Goal: Obtain resource: Download file/media

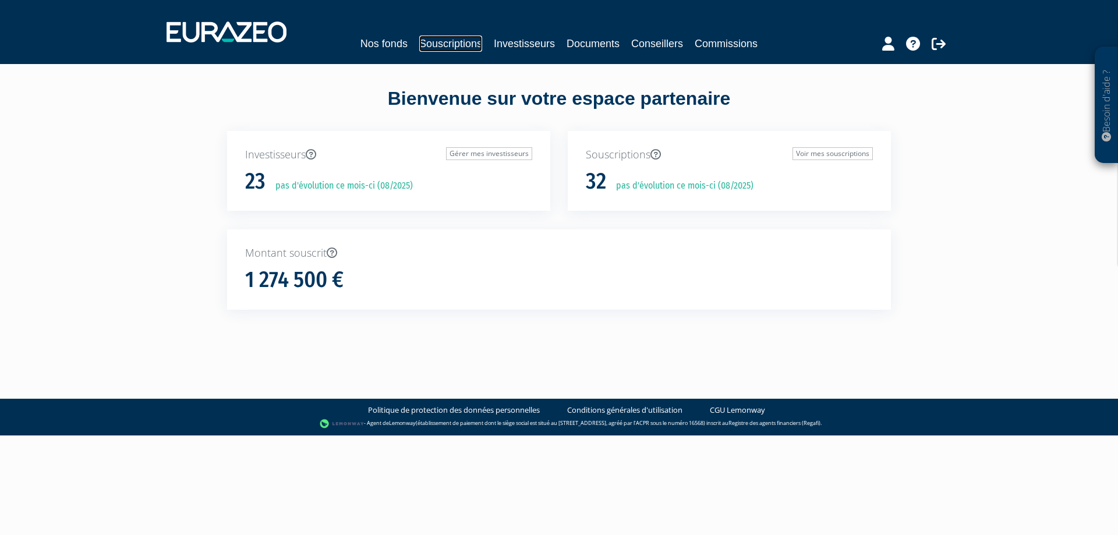
click at [445, 43] on link "Souscriptions" at bounding box center [450, 44] width 63 height 16
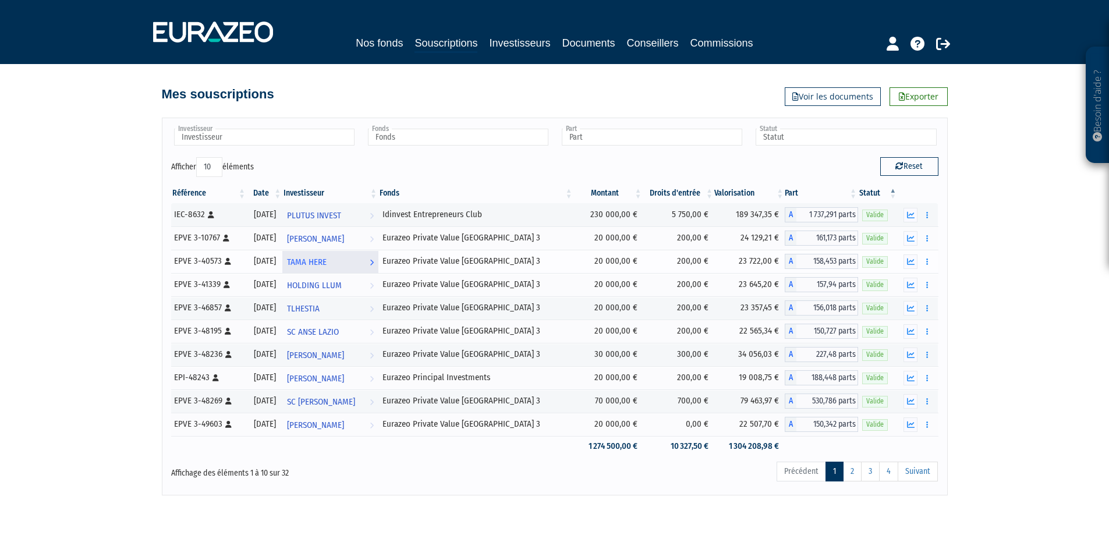
click at [327, 259] on span "TAMA HERE" at bounding box center [307, 262] width 40 height 22
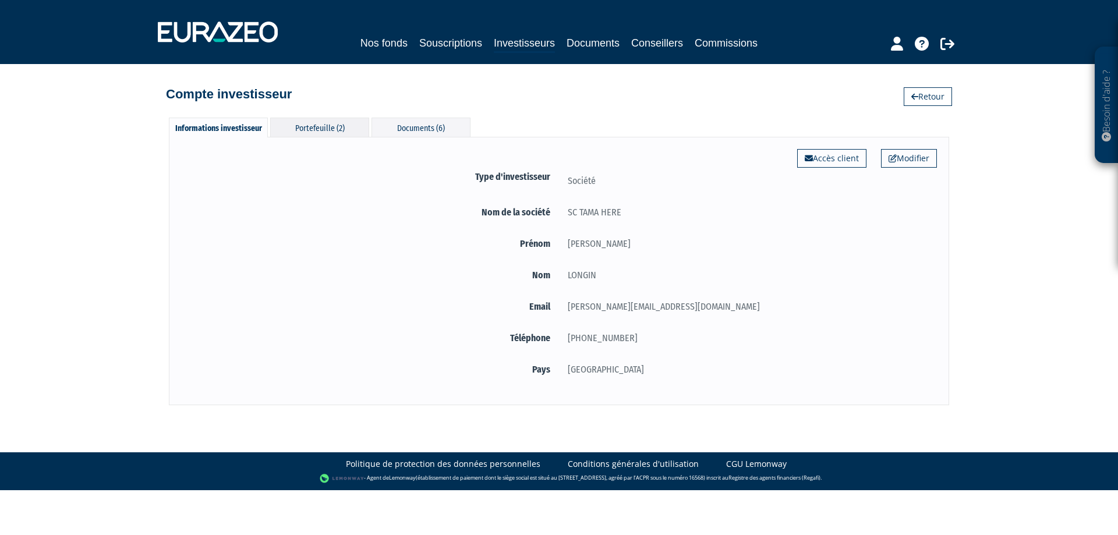
click at [319, 125] on div "Portefeuille (2)" at bounding box center [319, 127] width 99 height 19
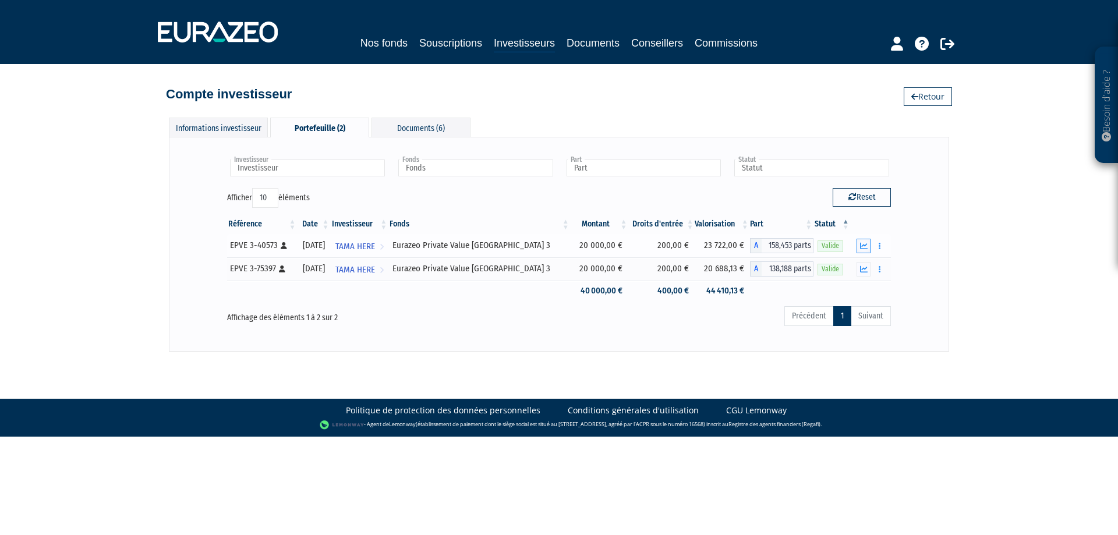
click at [863, 246] on icon "button" at bounding box center [864, 246] width 8 height 8
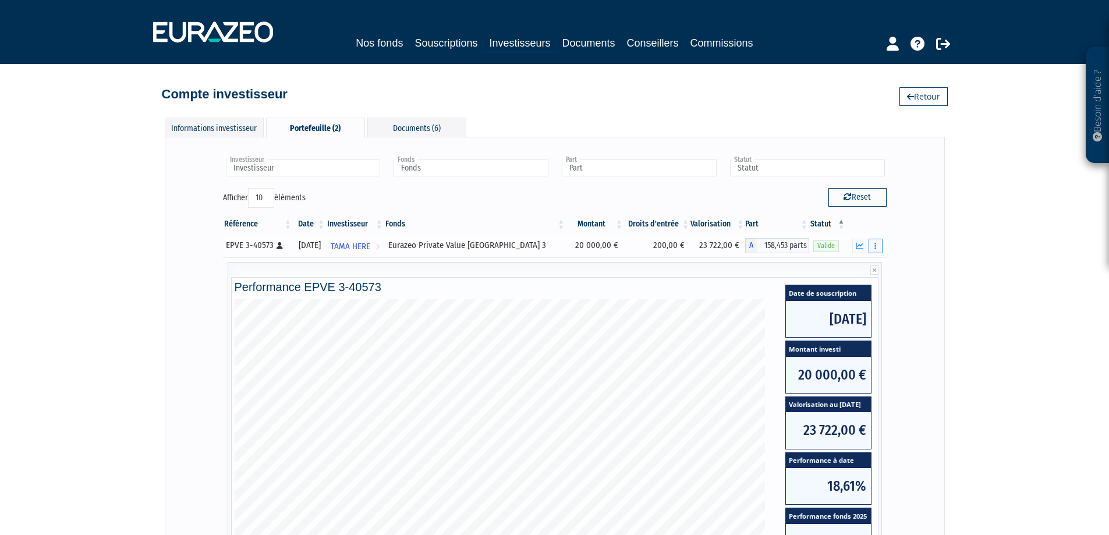
click at [878, 243] on button "button" at bounding box center [876, 246] width 14 height 15
click at [859, 263] on link "Documents" at bounding box center [850, 266] width 58 height 19
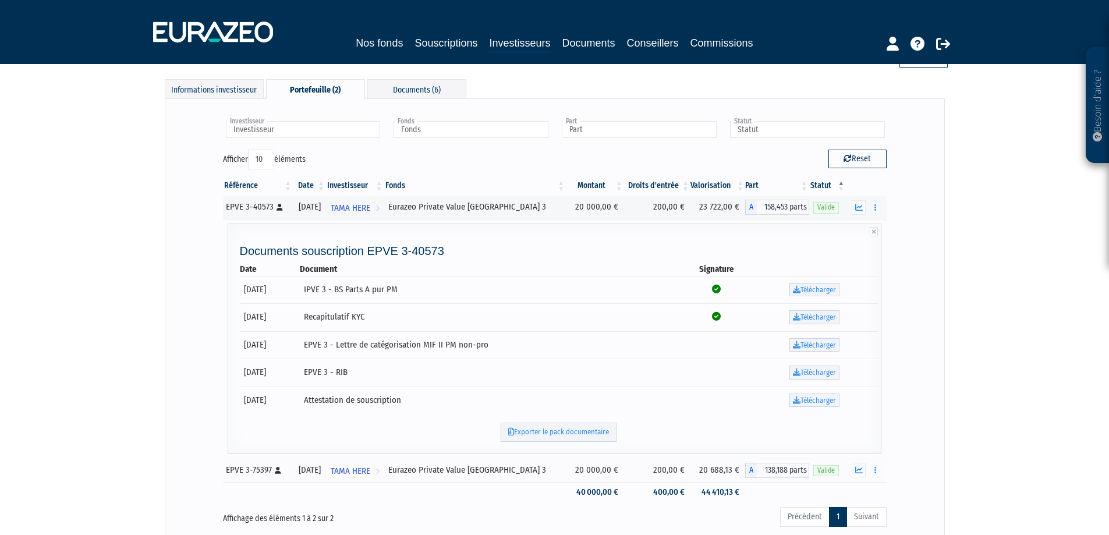
scroll to position [58, 0]
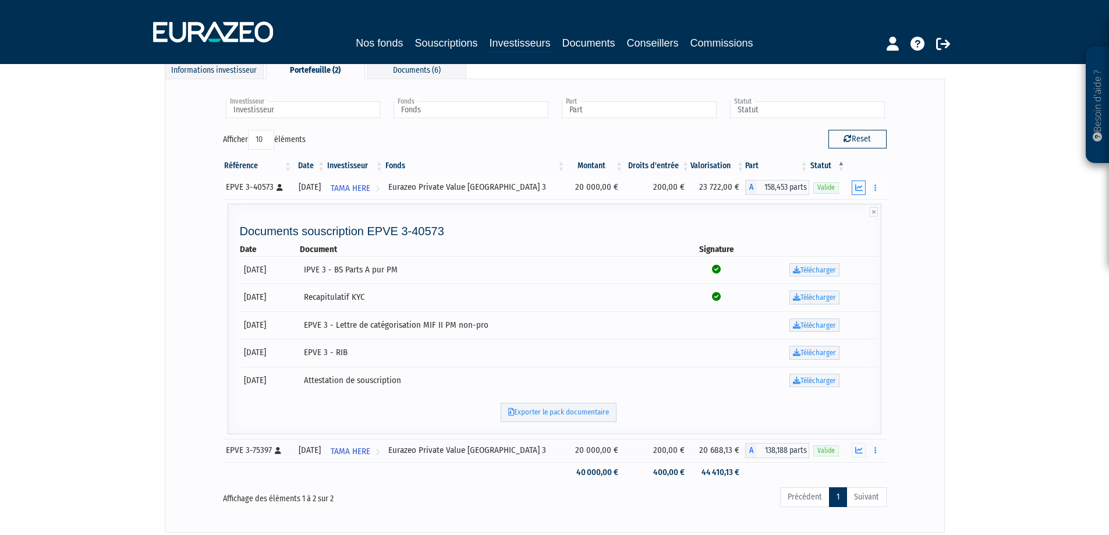
click at [860, 190] on icon "button" at bounding box center [859, 188] width 8 height 8
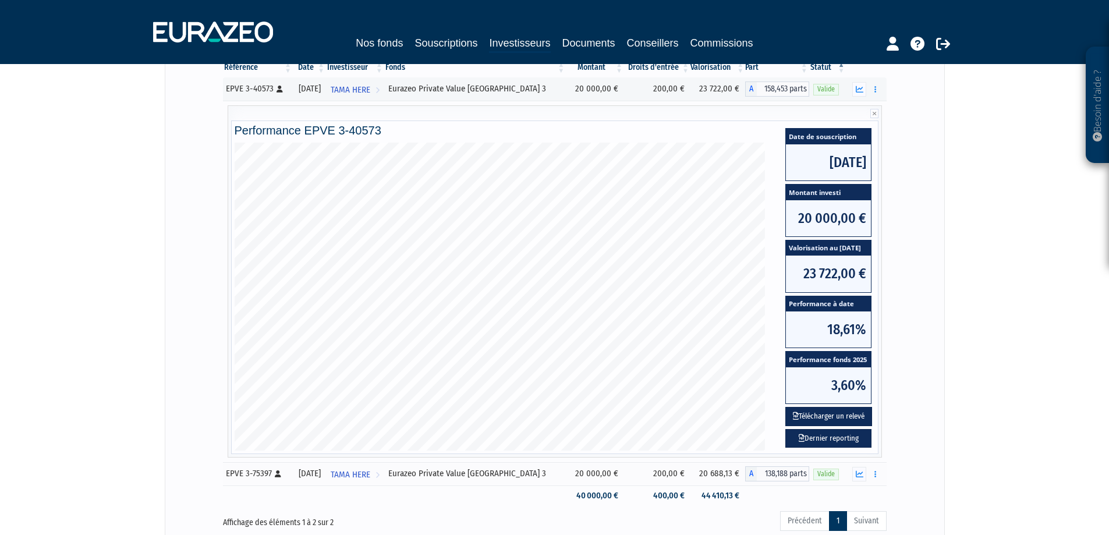
scroll to position [175, 0]
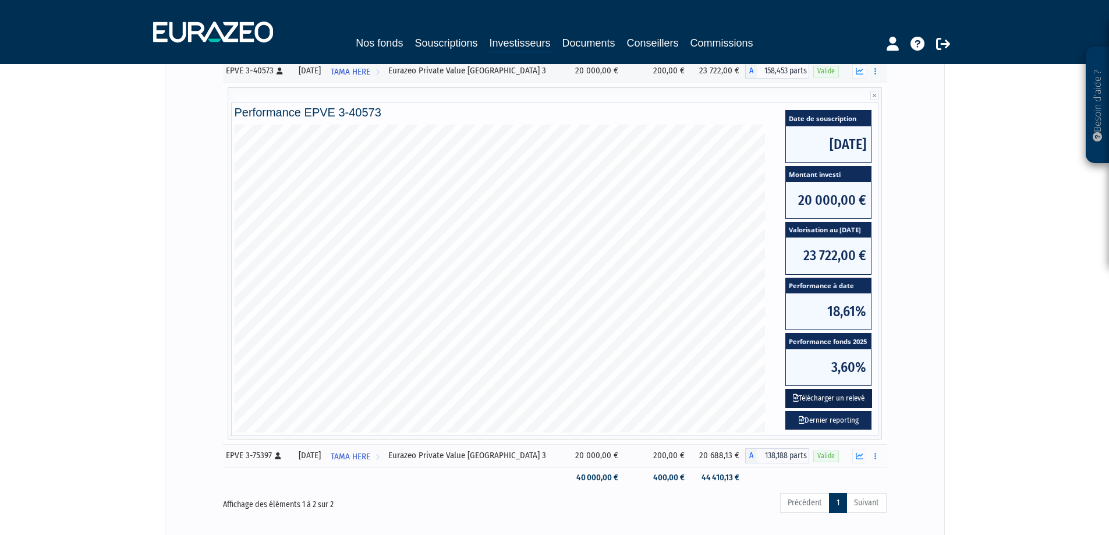
click at [832, 395] on button "Télécharger un relevé" at bounding box center [828, 398] width 87 height 19
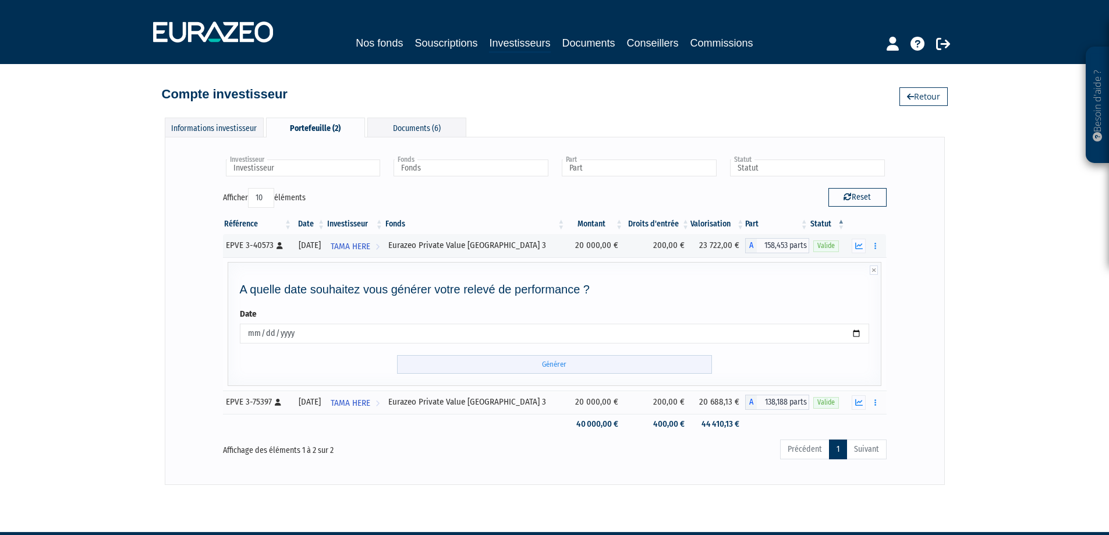
click at [541, 364] on input "Générer" at bounding box center [554, 364] width 315 height 19
click at [859, 403] on icon "button" at bounding box center [859, 403] width 8 height 8
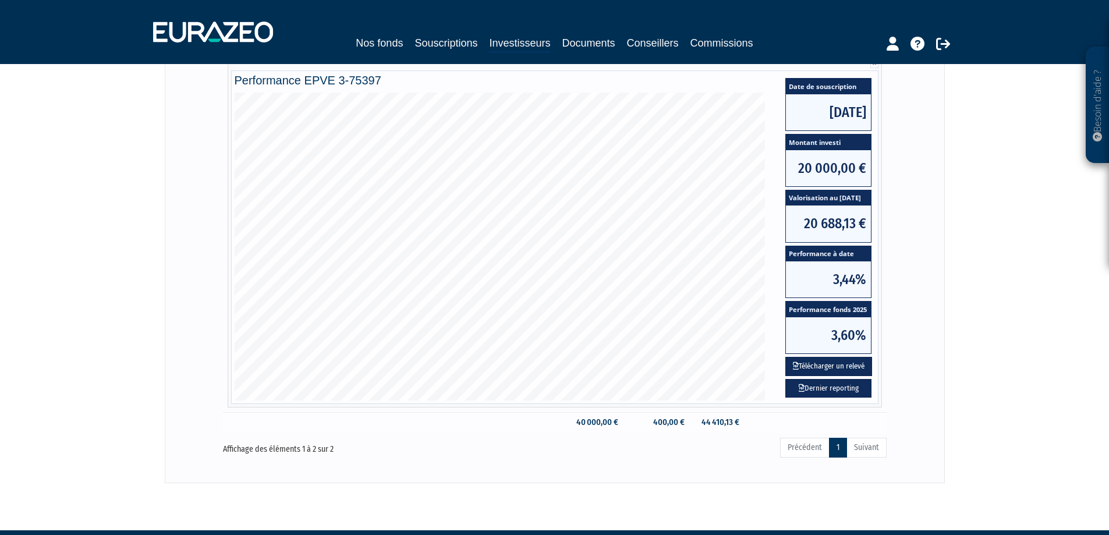
scroll to position [263, 0]
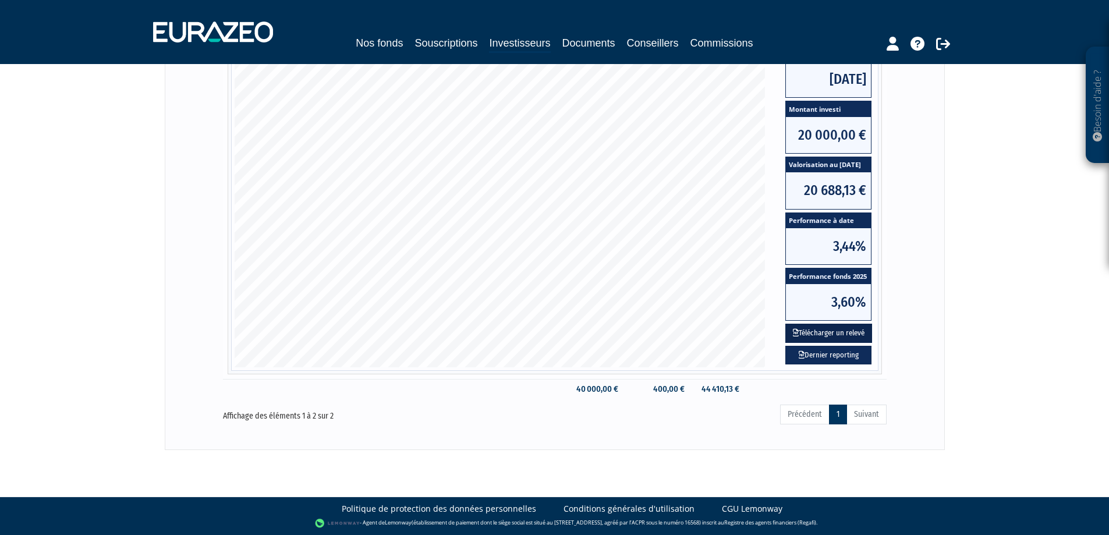
click at [859, 331] on button "Télécharger un relevé" at bounding box center [828, 333] width 87 height 19
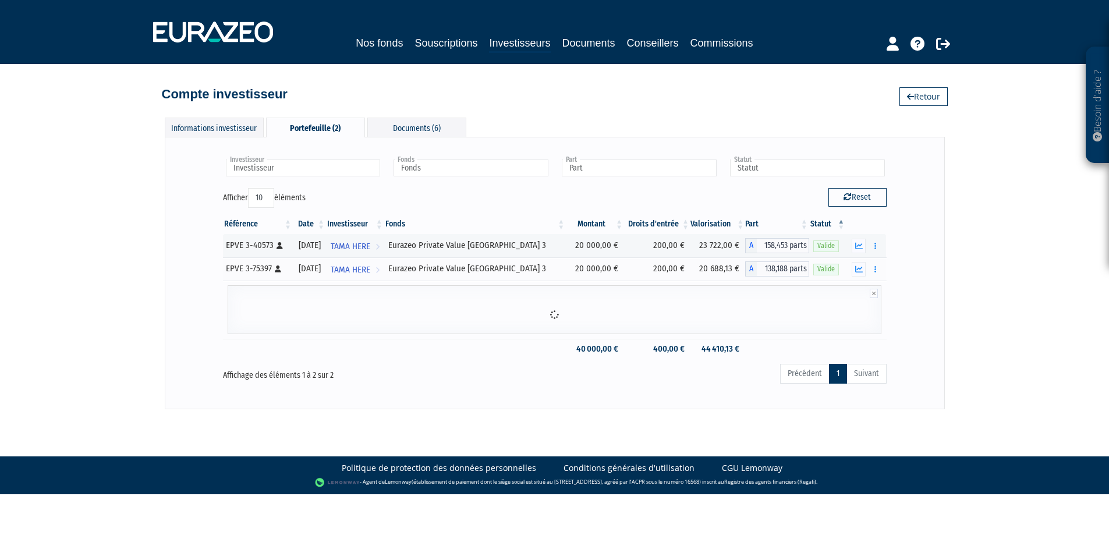
scroll to position [0, 0]
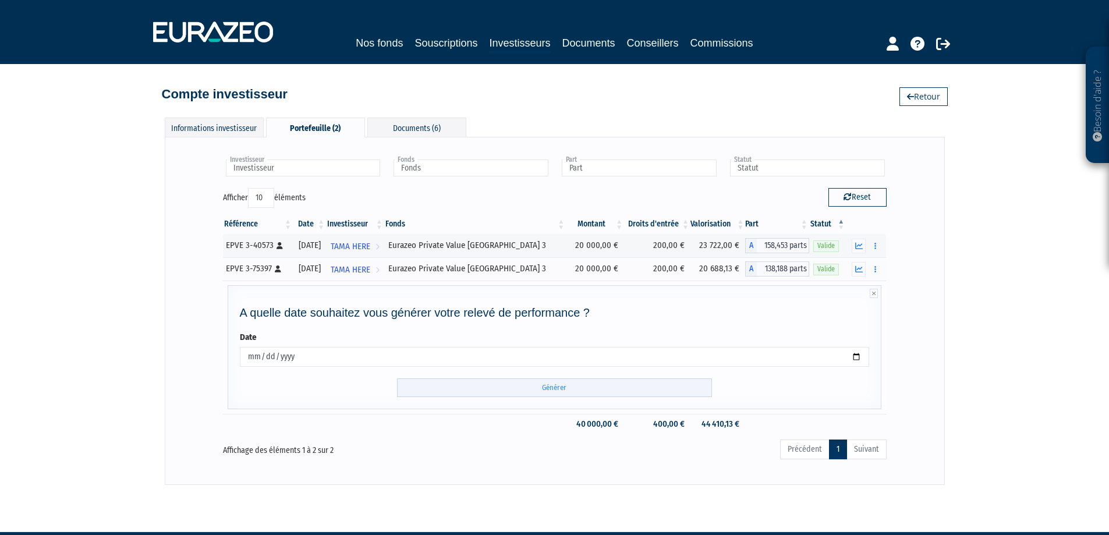
click at [605, 387] on input "Générer" at bounding box center [554, 387] width 315 height 19
